Goal: Task Accomplishment & Management: Understand process/instructions

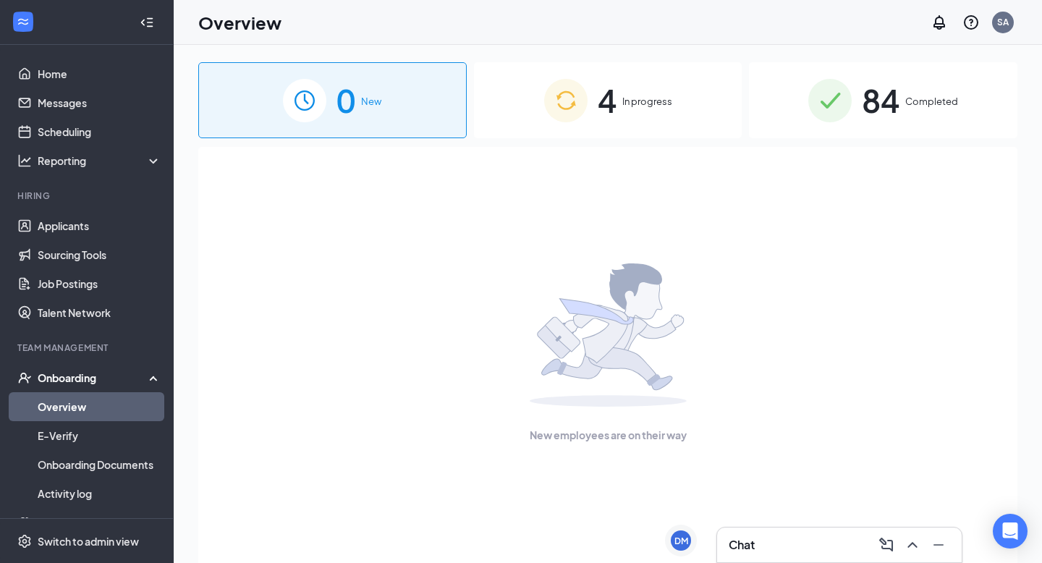
click at [614, 115] on span "4" at bounding box center [607, 100] width 19 height 50
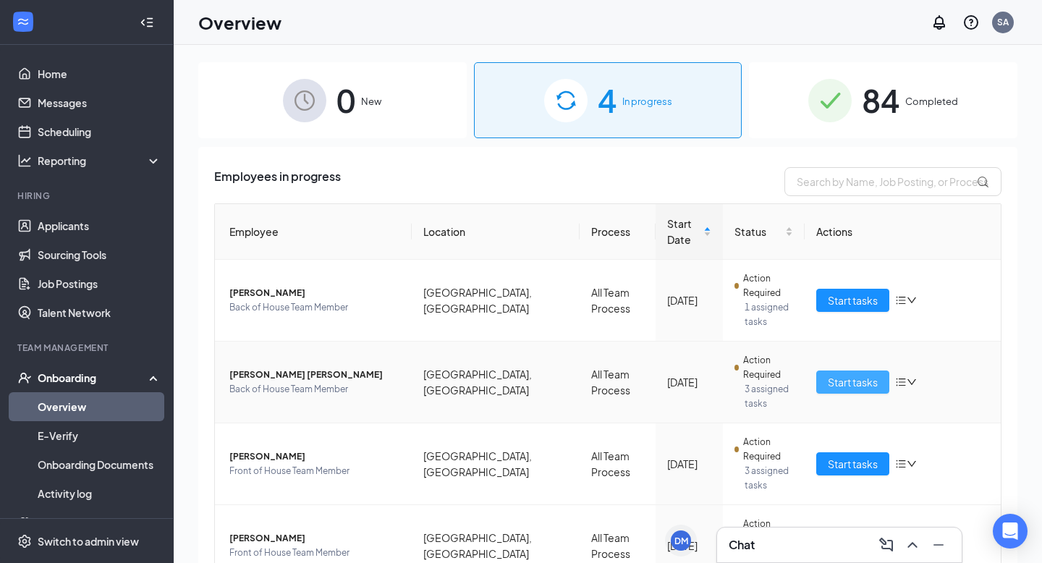
click at [848, 374] on span "Start tasks" at bounding box center [853, 382] width 50 height 16
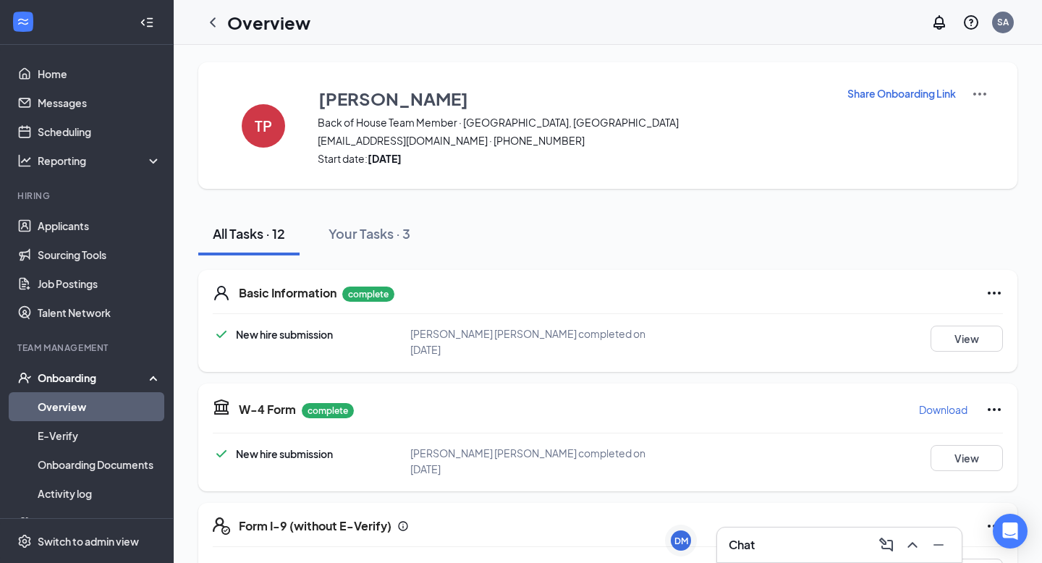
click at [98, 407] on link "Overview" at bounding box center [100, 406] width 124 height 29
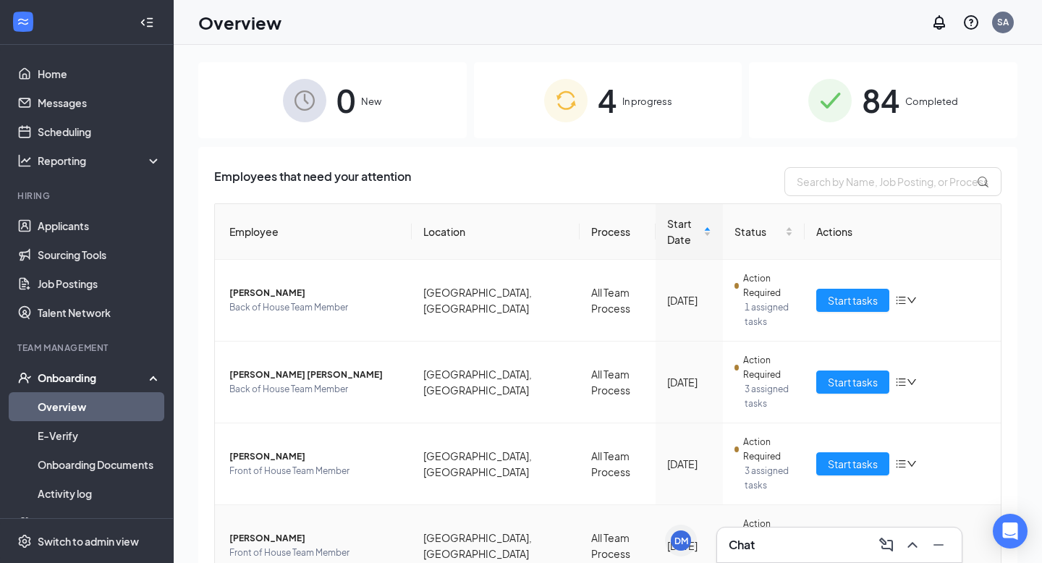
click at [834, 538] on span "Start tasks" at bounding box center [853, 546] width 50 height 16
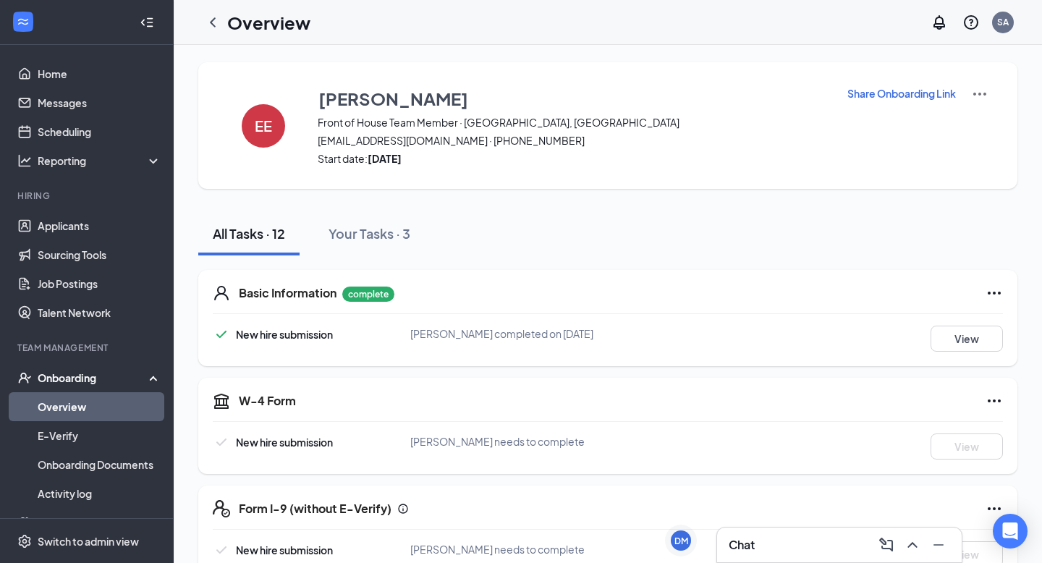
click at [78, 410] on link "Overview" at bounding box center [100, 406] width 124 height 29
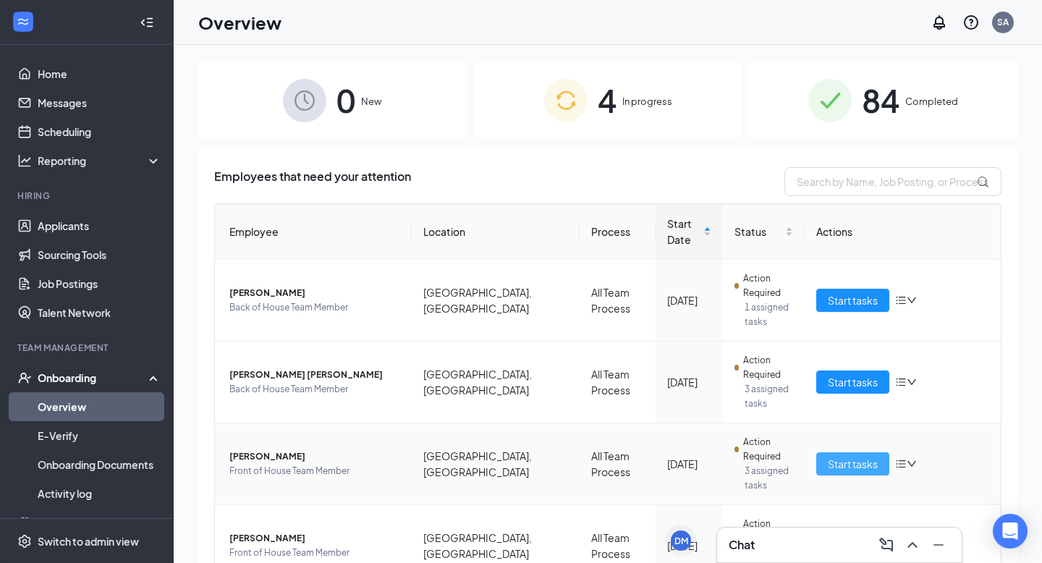
click at [858, 456] on span "Start tasks" at bounding box center [853, 464] width 50 height 16
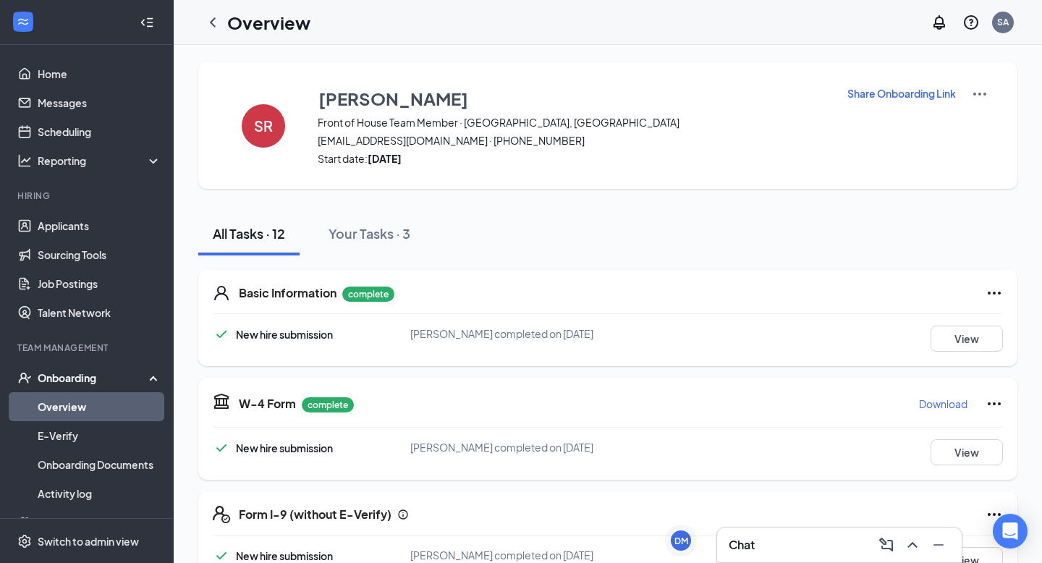
click at [86, 411] on link "Overview" at bounding box center [100, 406] width 124 height 29
